Goal: Find specific page/section: Find specific page/section

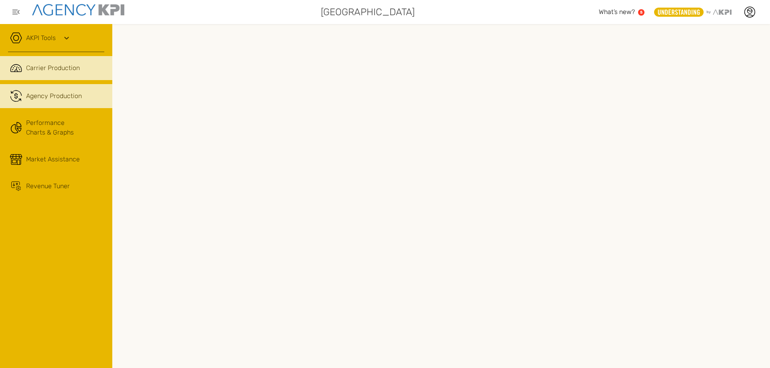
click at [74, 101] on link ".cls-1{fill:none;stroke:#221f20;stroke-linecap:round;stroke-linejoin:round;stro…" at bounding box center [56, 96] width 112 height 24
